Goal: Information Seeking & Learning: Learn about a topic

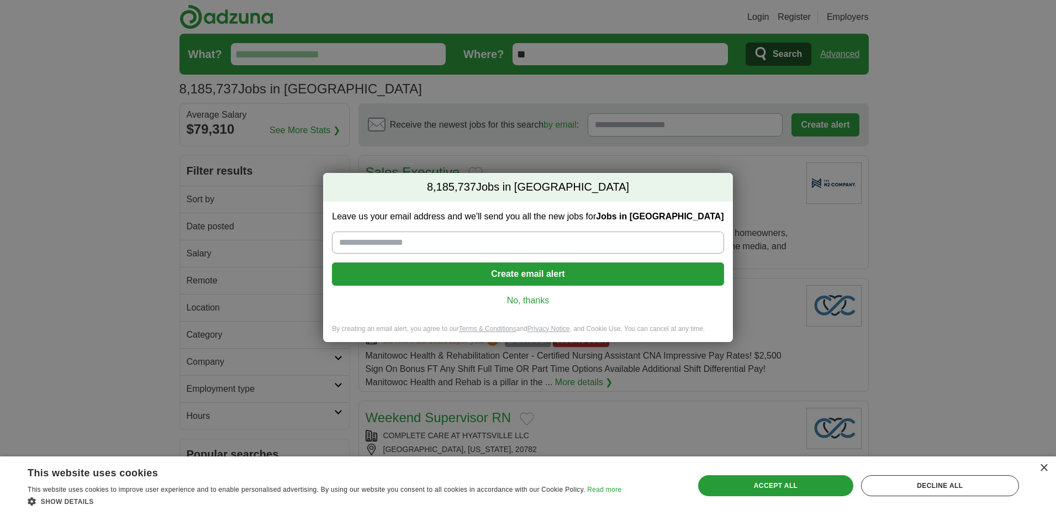
click at [527, 301] on link "No, thanks" at bounding box center [528, 301] width 374 height 12
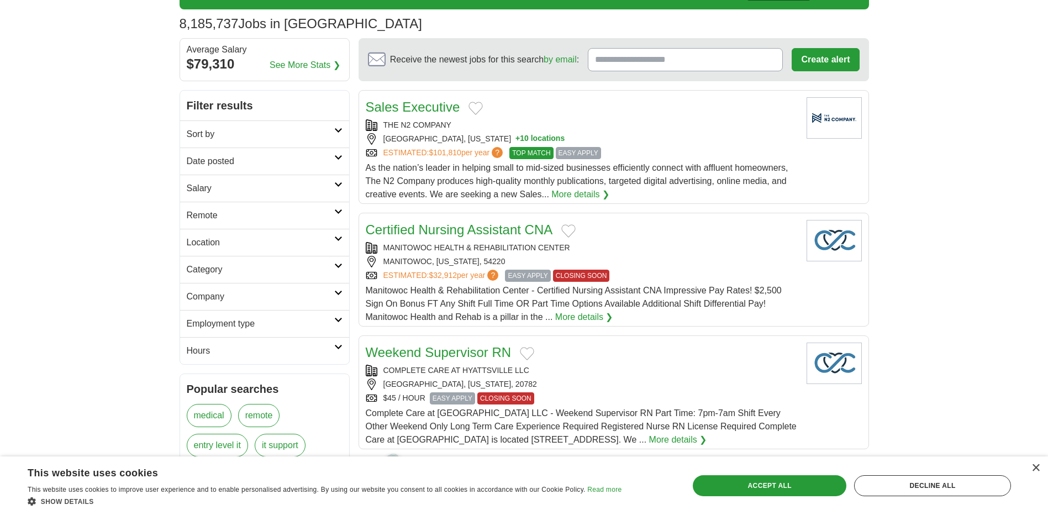
scroll to position [55, 0]
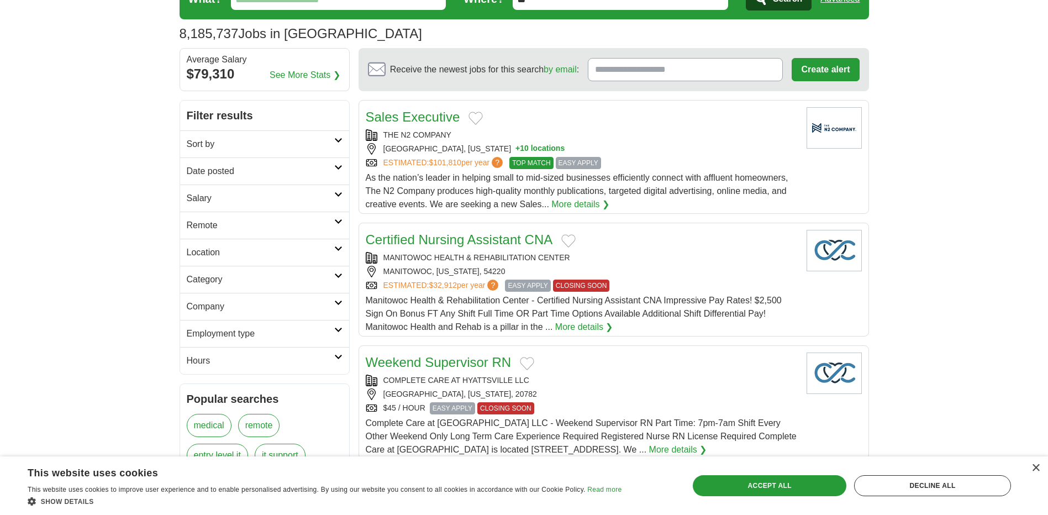
click at [656, 159] on div "ESTIMATED: $101,810 per year ? TOP MATCH EASY APPLY" at bounding box center [582, 163] width 432 height 12
click at [229, 225] on h2 "Remote" at bounding box center [261, 225] width 148 height 13
click at [222, 248] on link "Remote jobs" at bounding box center [212, 251] width 50 height 9
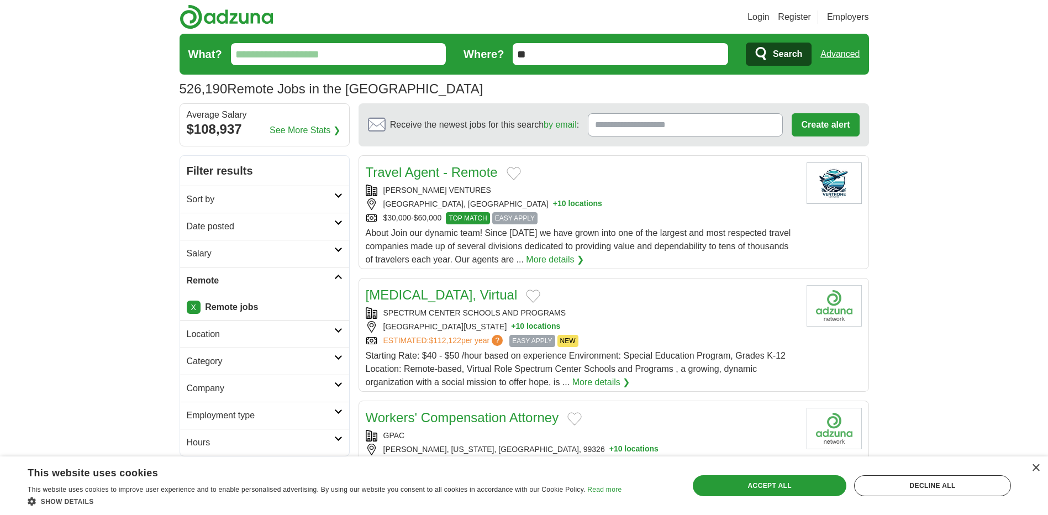
click at [558, 266] on link "More details ❯" at bounding box center [555, 259] width 58 height 13
